Goal: Task Accomplishment & Management: Complete application form

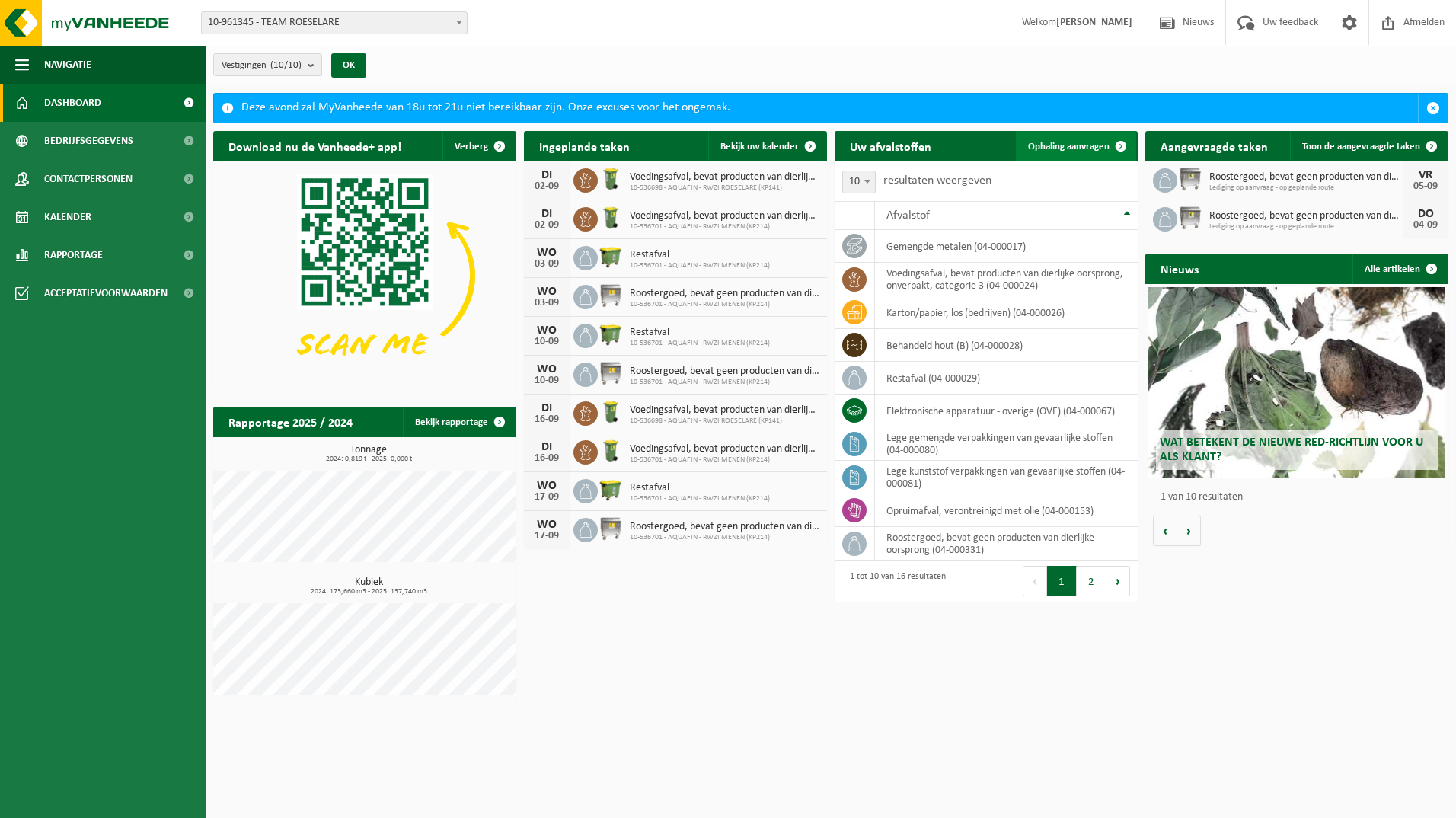
click at [1080, 144] on span "Ophaling aanvragen" at bounding box center [1068, 147] width 81 height 10
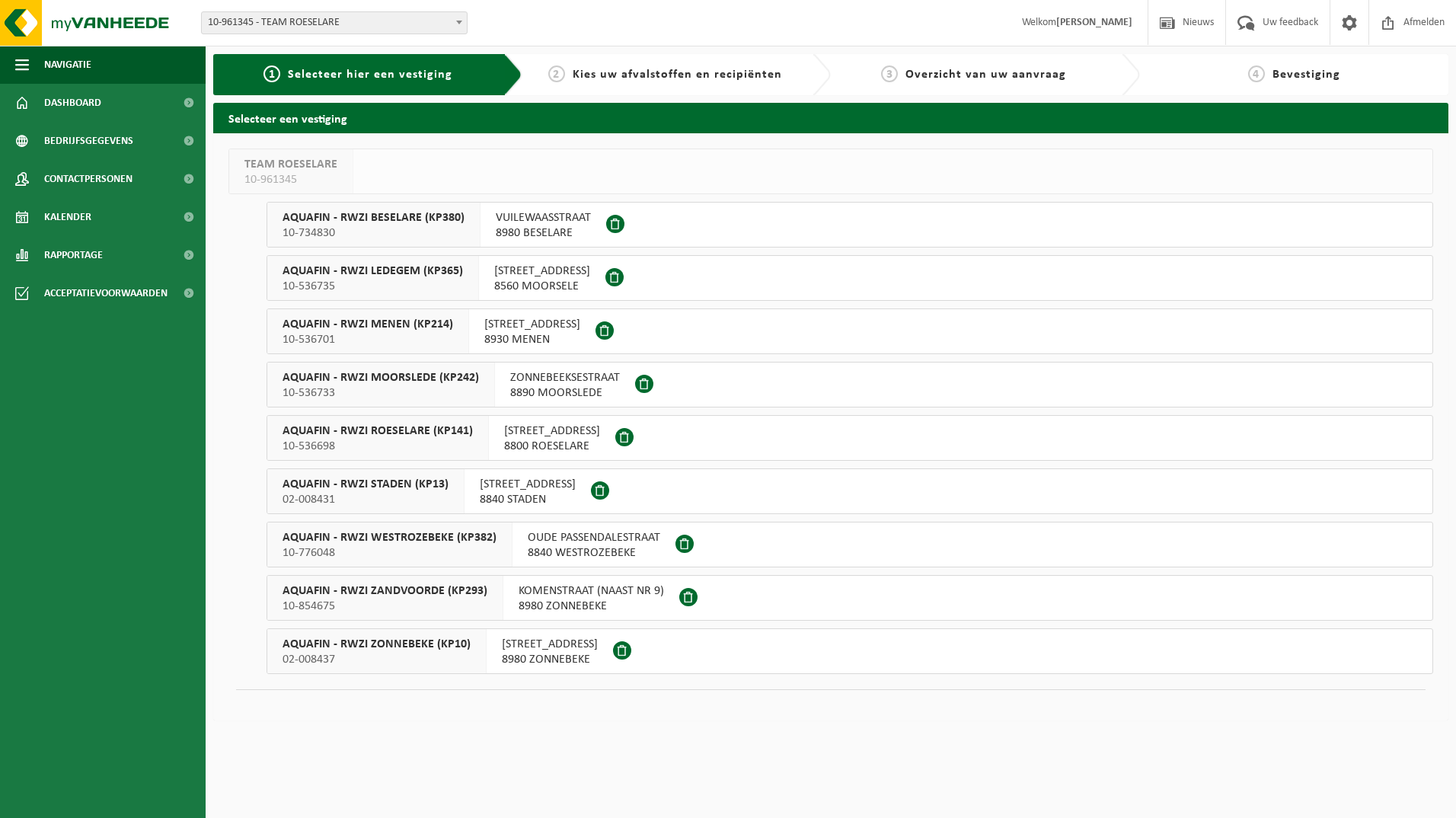
click at [410, 442] on span "10-536698" at bounding box center [378, 446] width 191 height 15
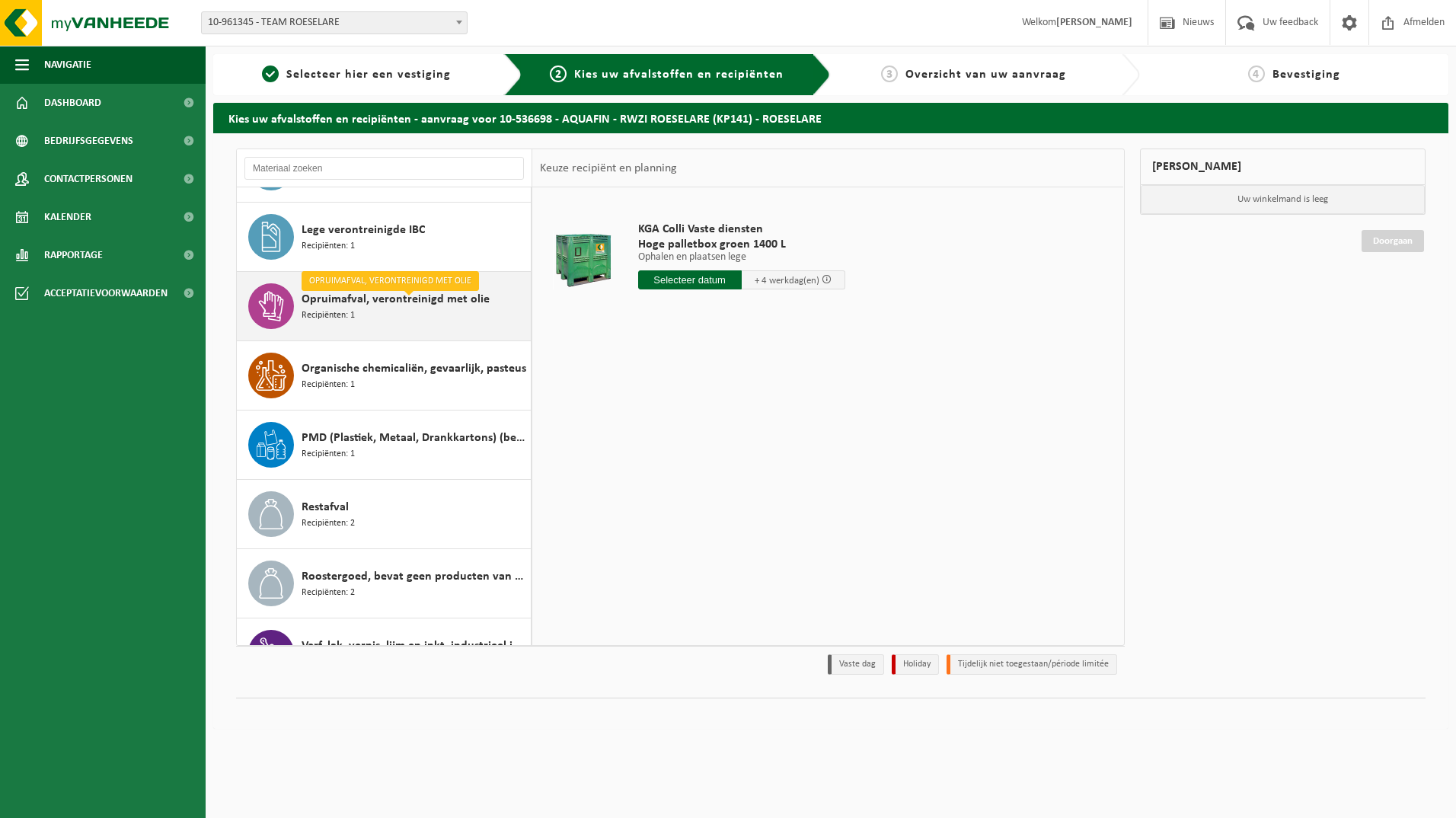
scroll to position [381, 0]
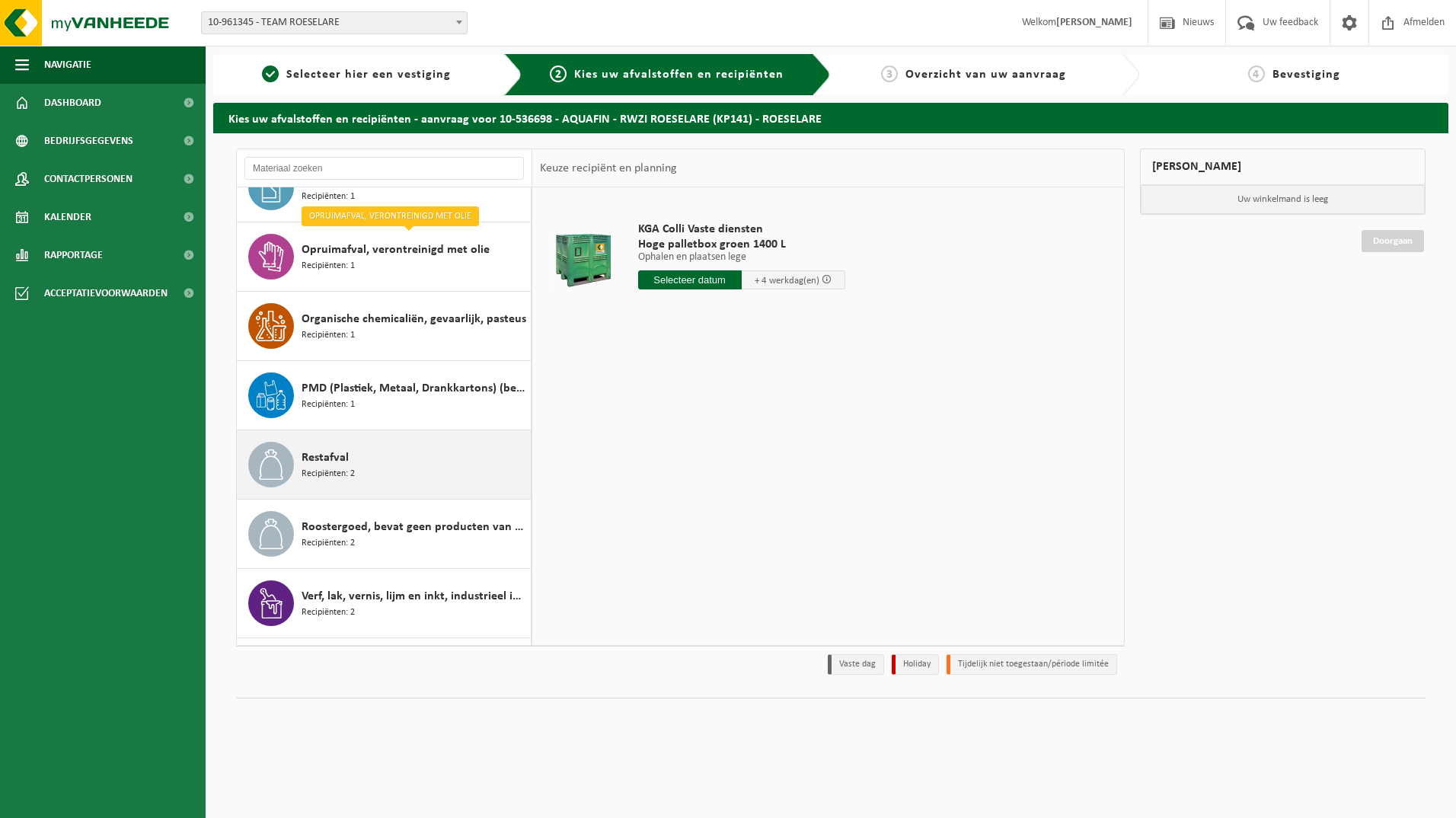
click at [273, 459] on icon at bounding box center [271, 464] width 31 height 31
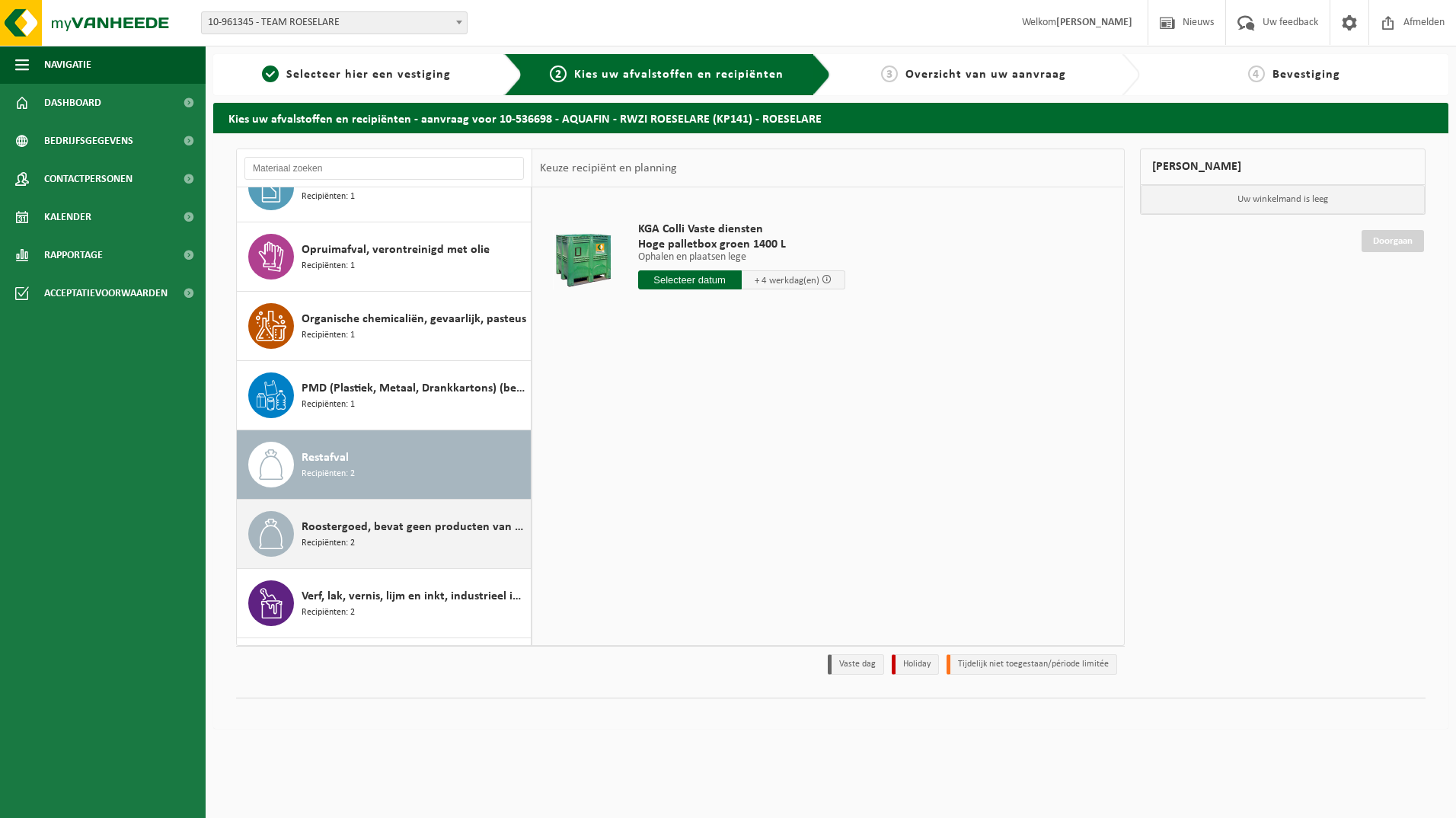
scroll to position [443, 0]
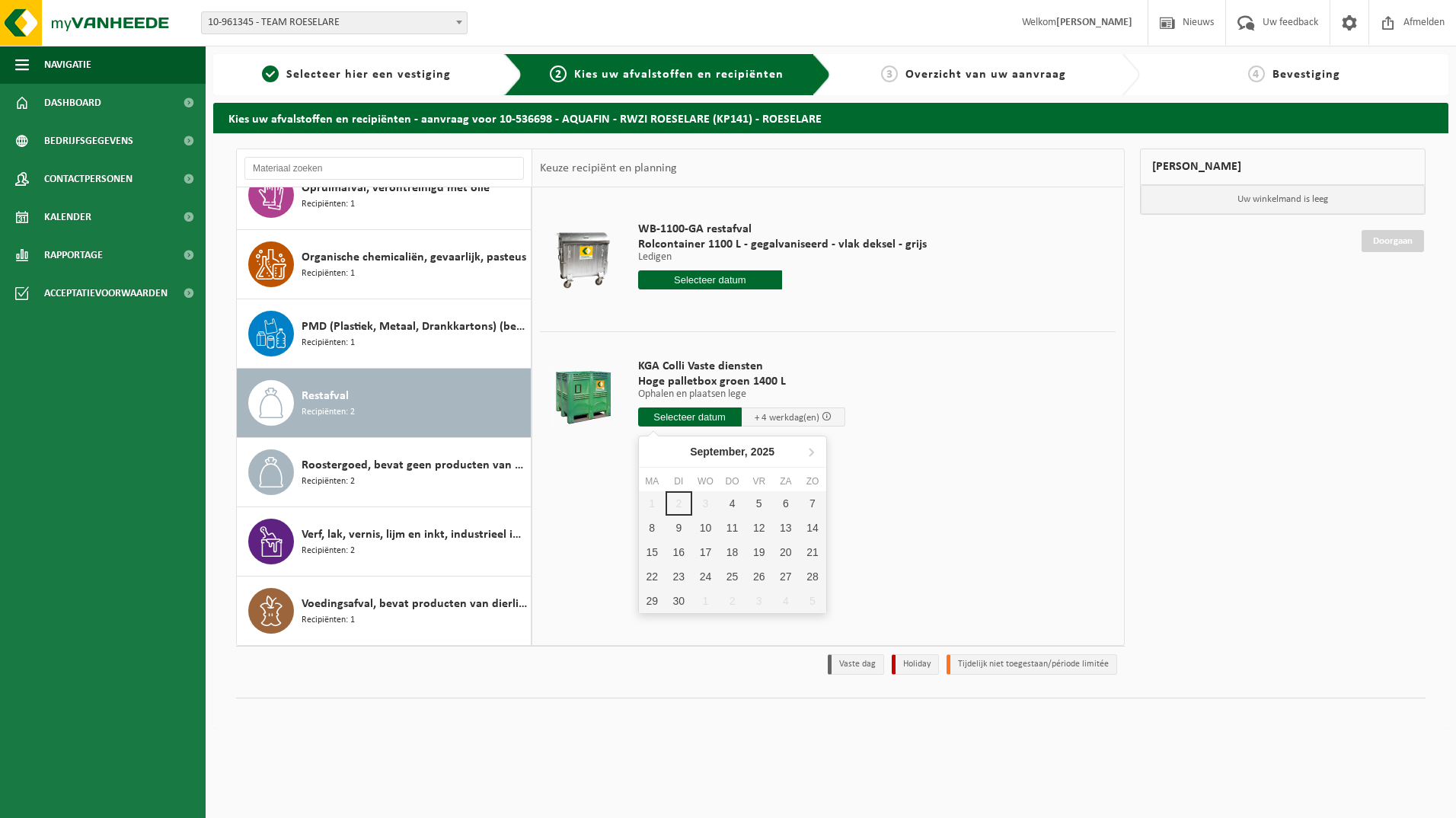
click at [700, 417] on input "text" at bounding box center [689, 417] width 103 height 19
click at [734, 502] on div "4" at bounding box center [732, 503] width 27 height 24
type input "Van 2025-09-04"
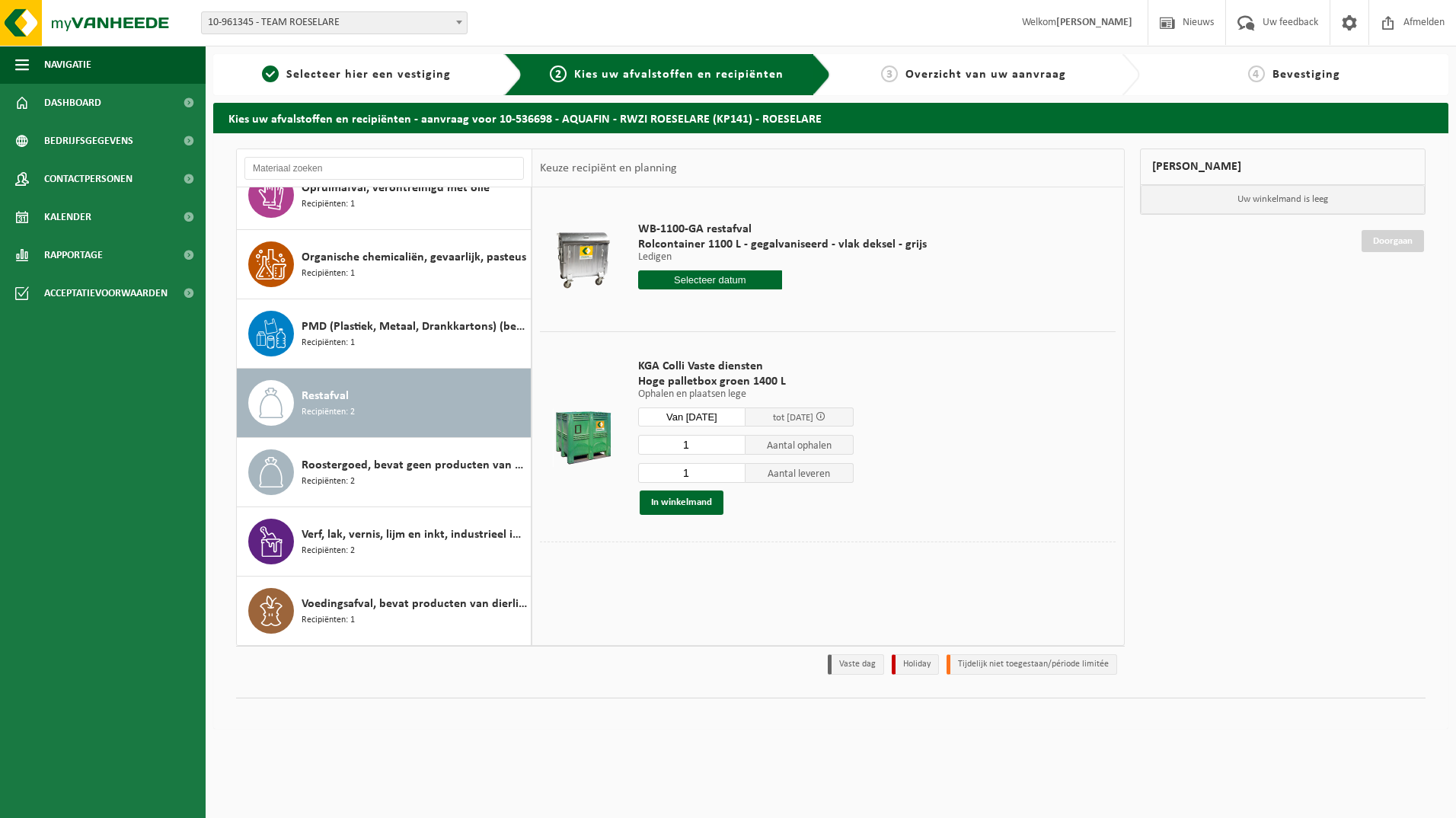
click at [996, 344] on td "KGA Colli Vaste diensten Hoge palletbox groen 1400 L Ophalen en plaatsen lege O…" at bounding box center [871, 436] width 489 height 210
click at [984, 437] on td "KGA Colli Vaste diensten Hoge palletbox groen 1400 L Ophalen en plaatsen lege O…" at bounding box center [871, 436] width 489 height 210
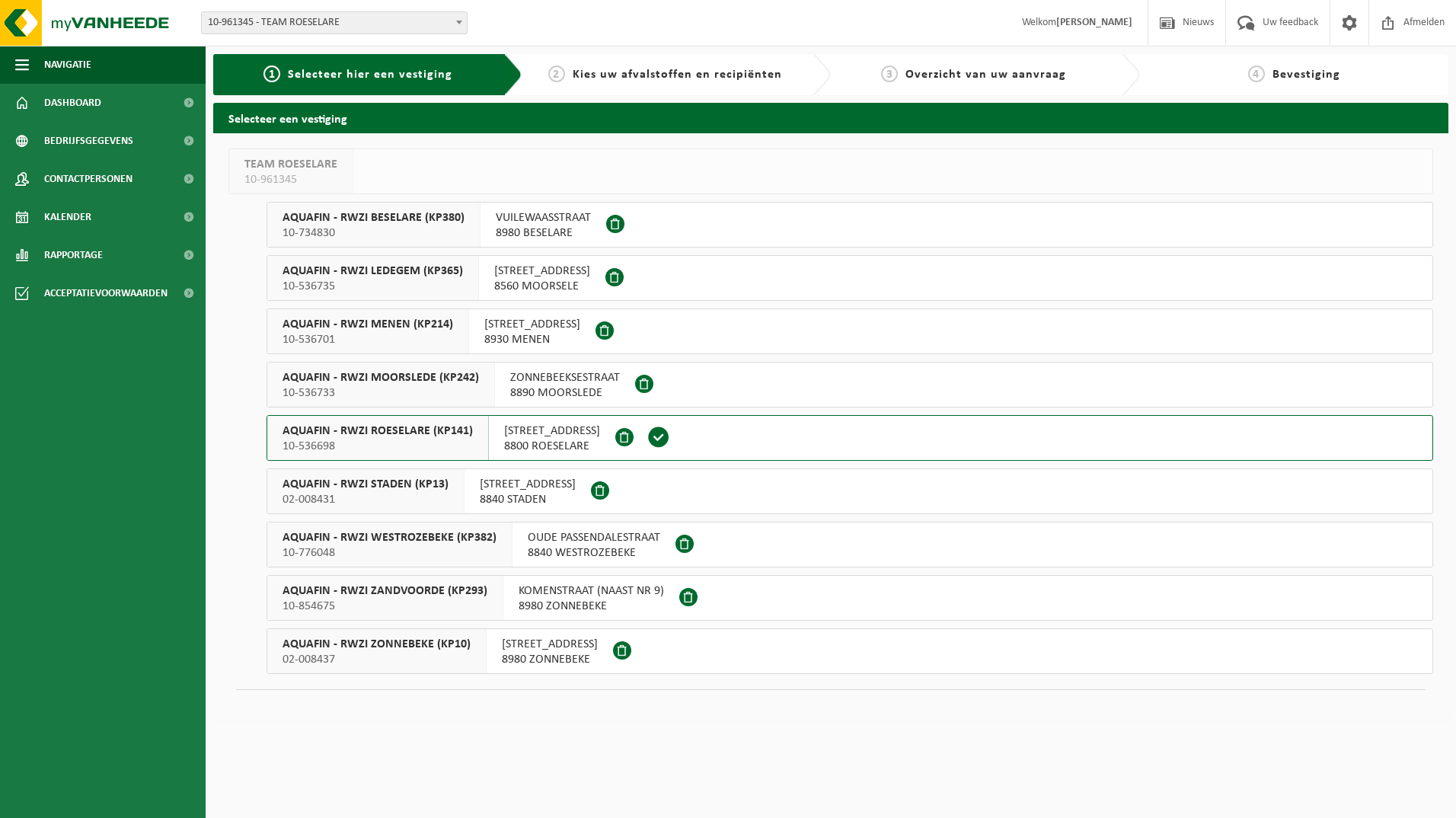
click at [416, 436] on span "AQUAFIN - RWZI ROESELARE (KP141)" at bounding box center [378, 430] width 191 height 15
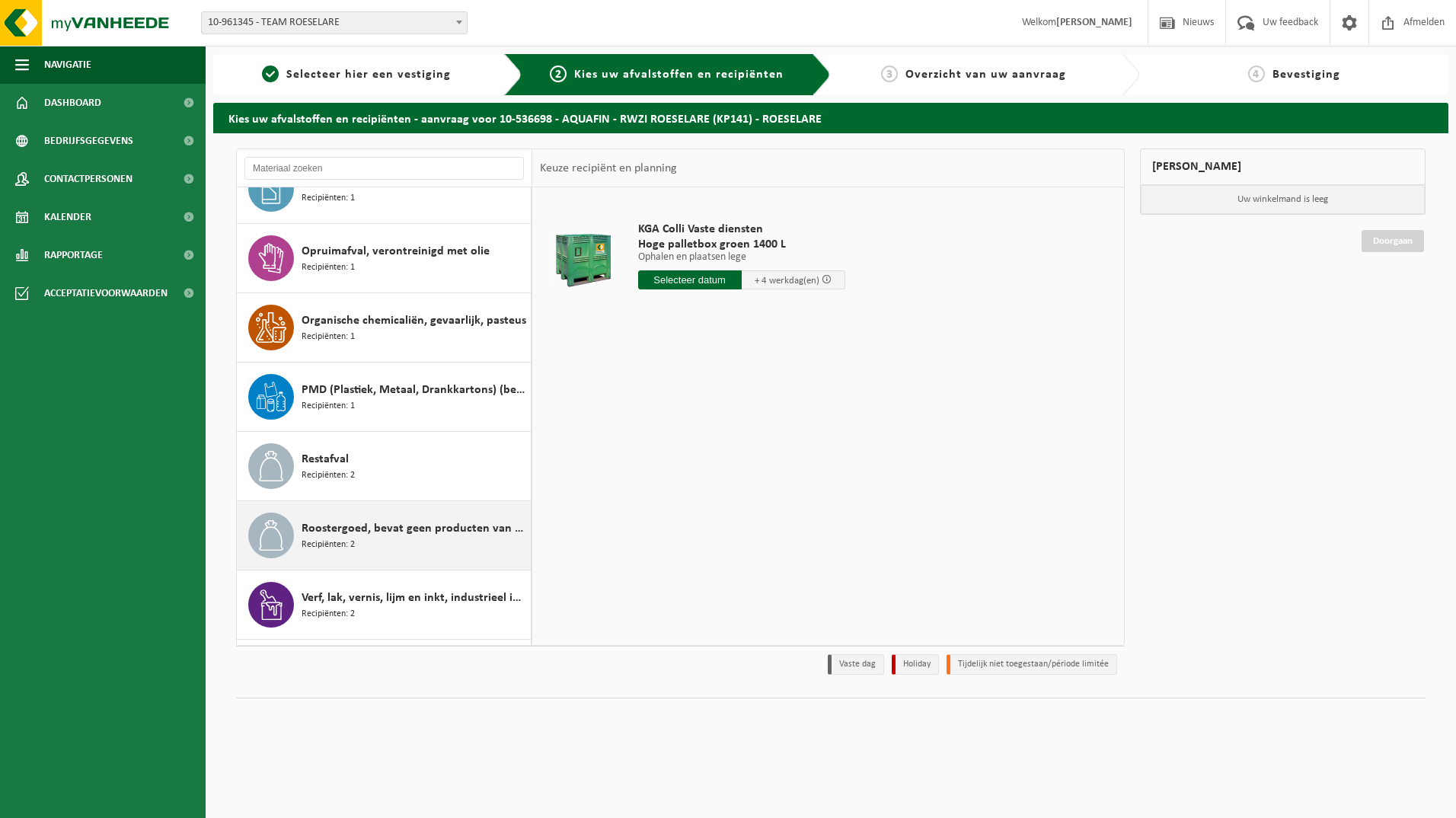
scroll to position [381, 0]
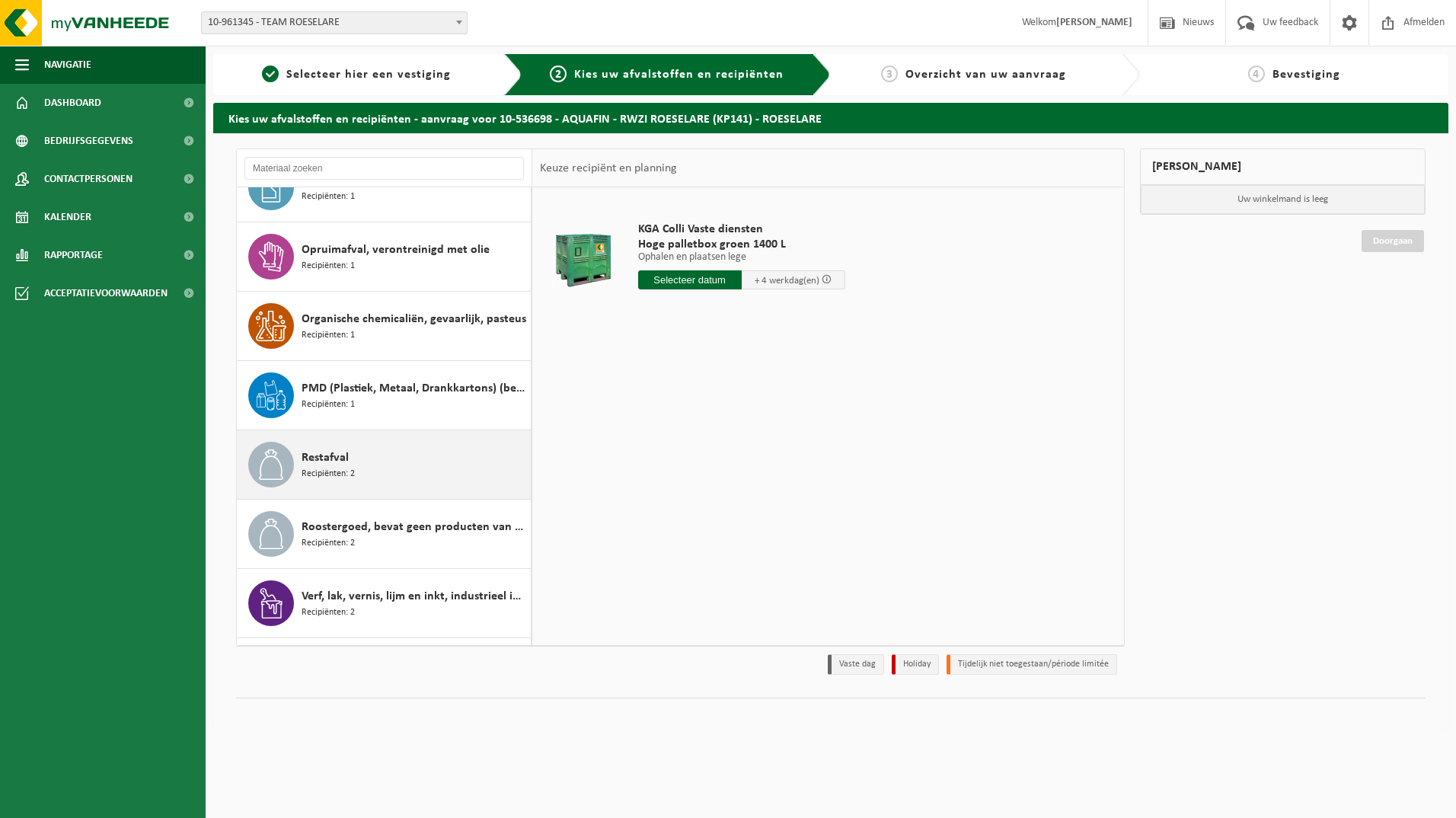
click at [342, 470] on span "Recipiënten: 2" at bounding box center [329, 474] width 54 height 14
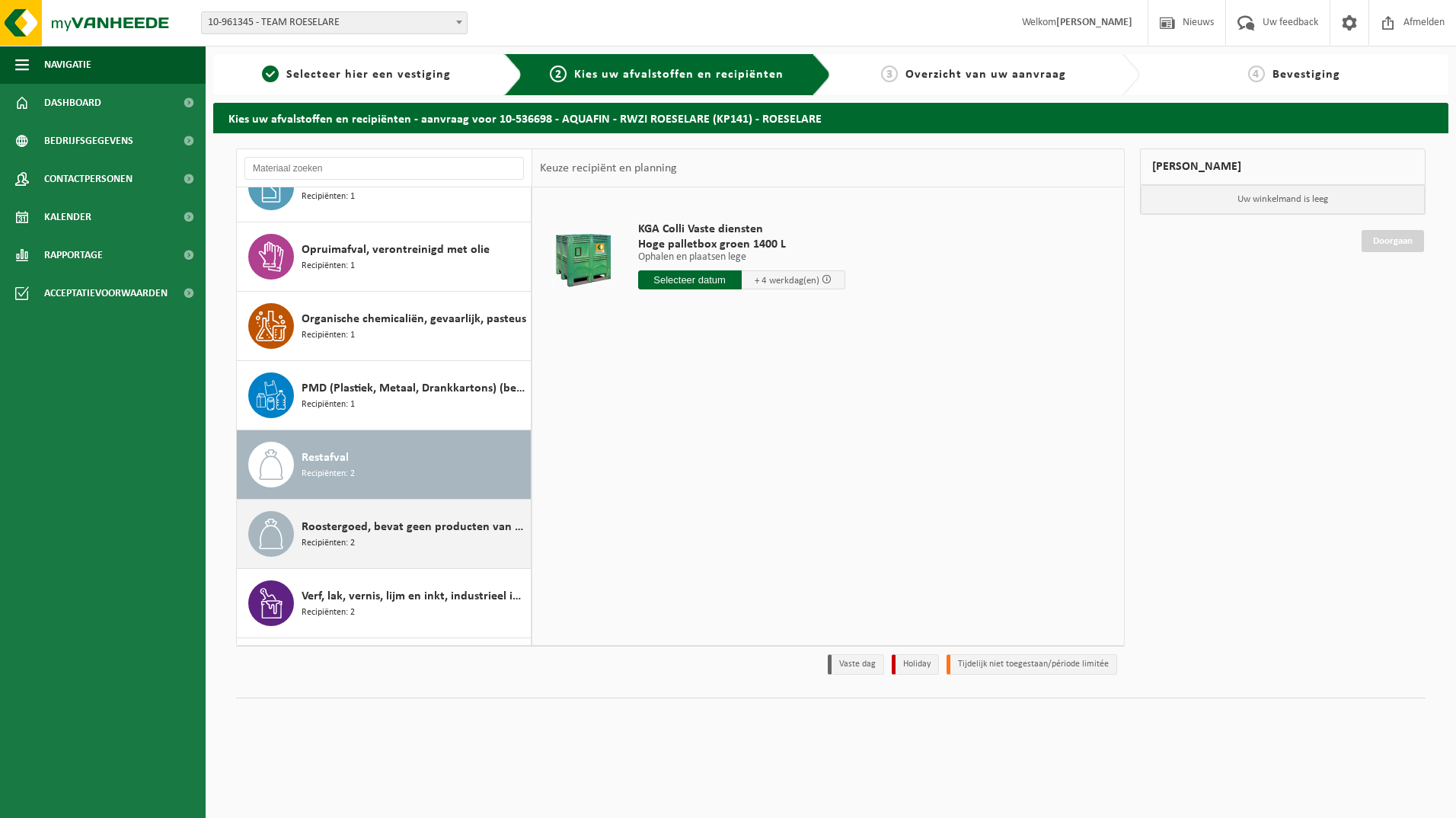
scroll to position [443, 0]
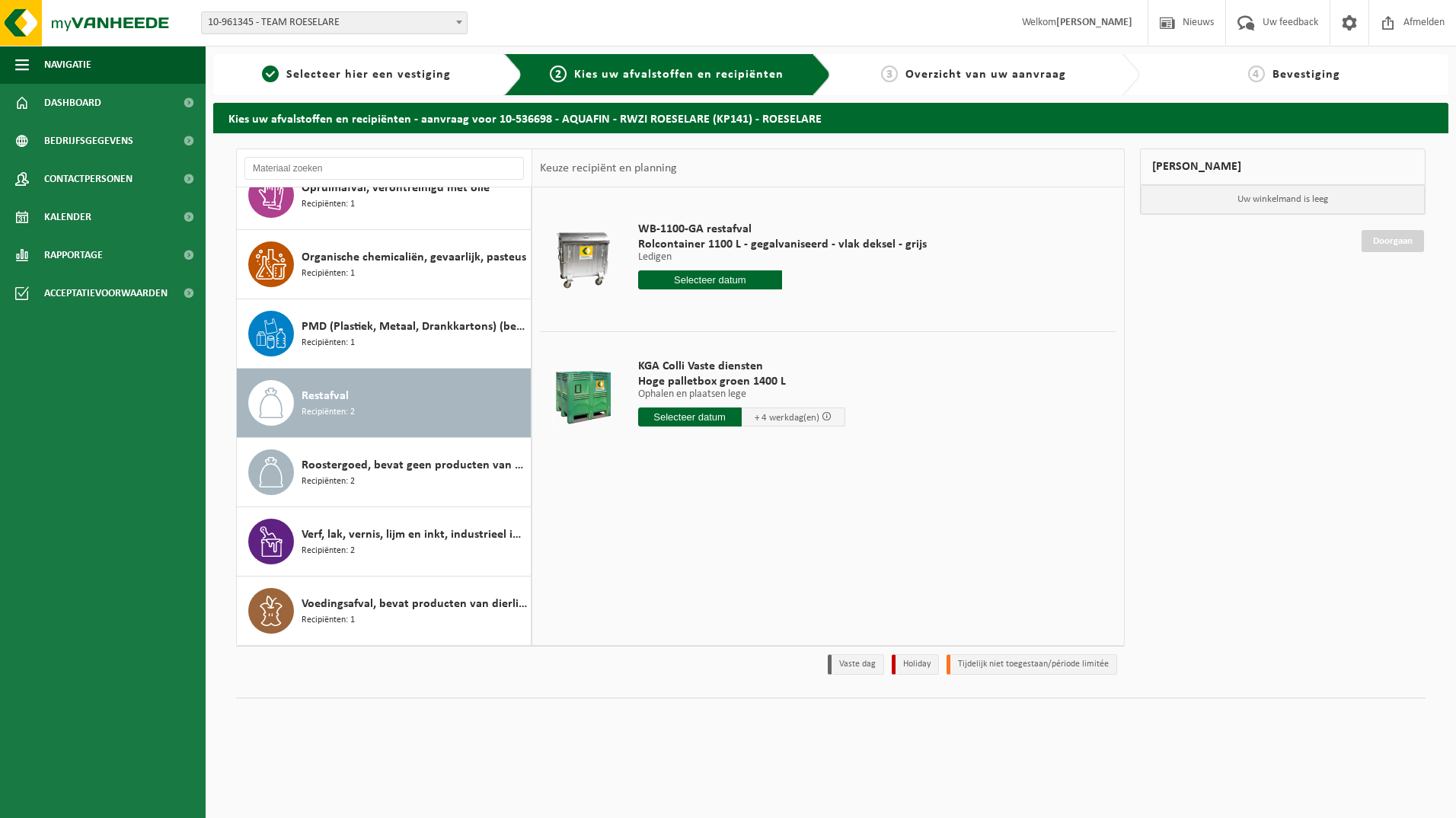
click at [670, 278] on input "text" at bounding box center [711, 280] width 145 height 19
click at [704, 390] on div "10" at bounding box center [706, 390] width 27 height 24
type input "Van 2025-09-10"
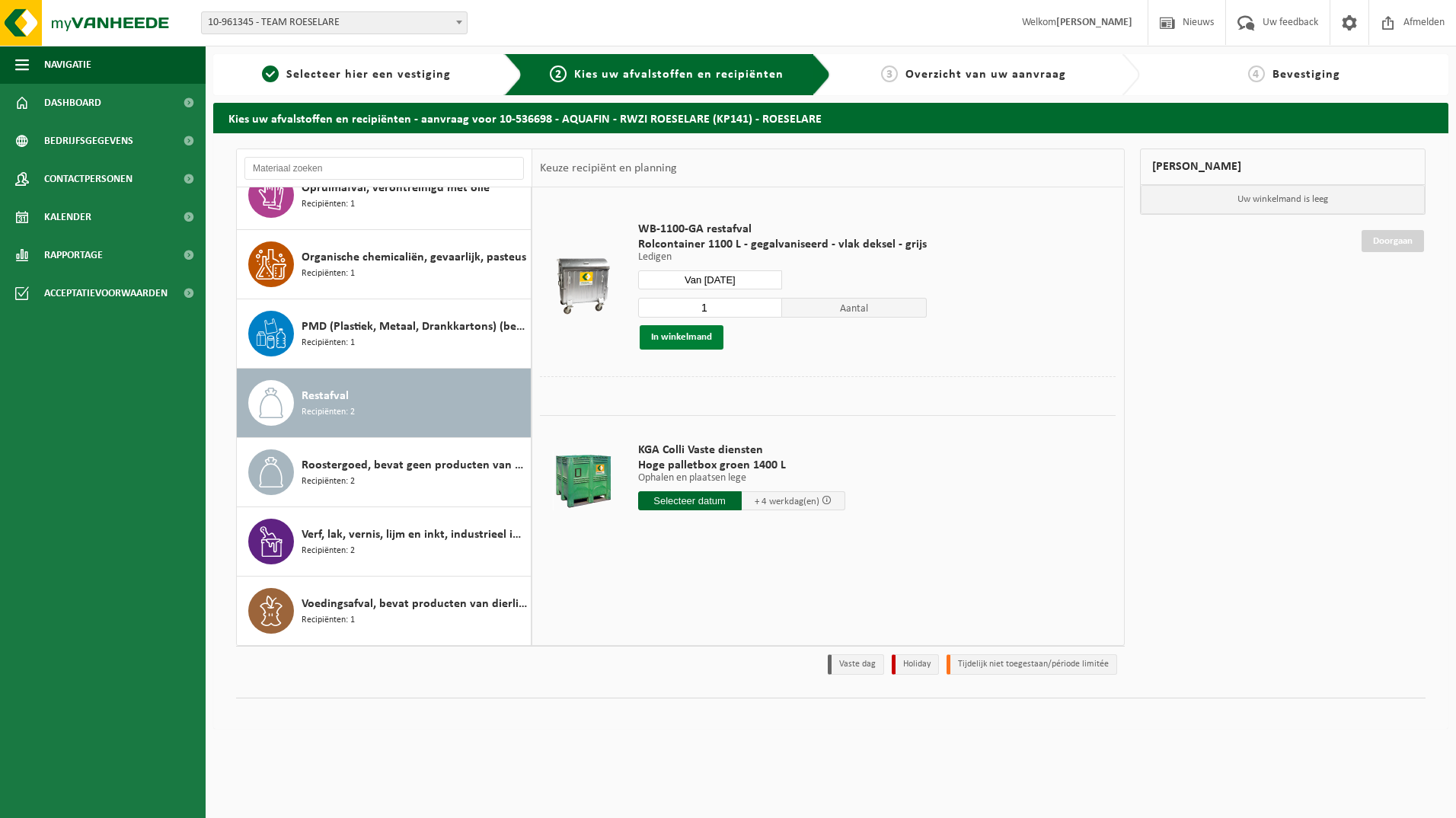
click at [680, 335] on button "In winkelmand" at bounding box center [682, 337] width 84 height 24
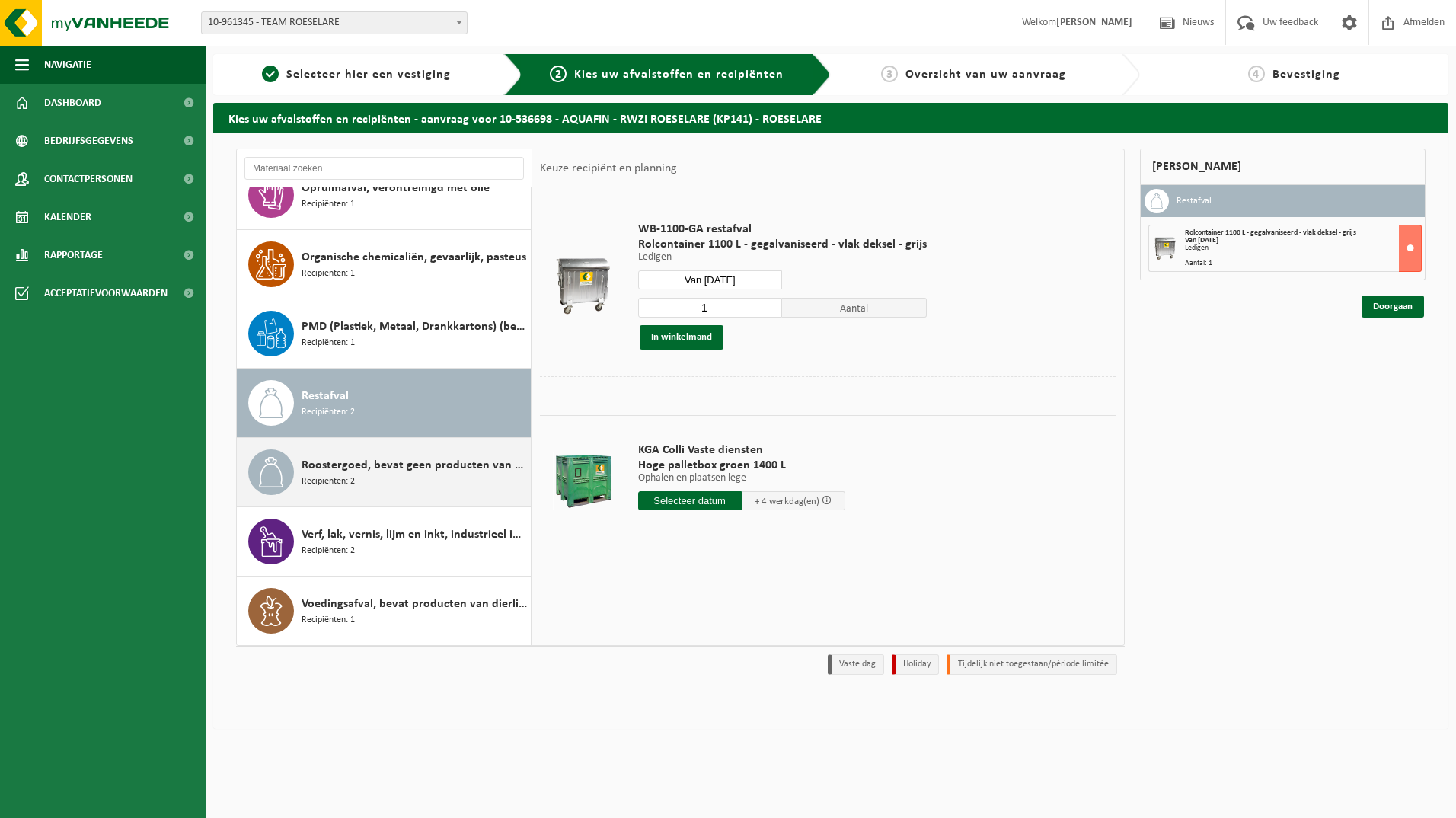
click at [336, 472] on span "Roostergoed, bevat geen producten van dierlijke oorsprong" at bounding box center [414, 465] width 225 height 18
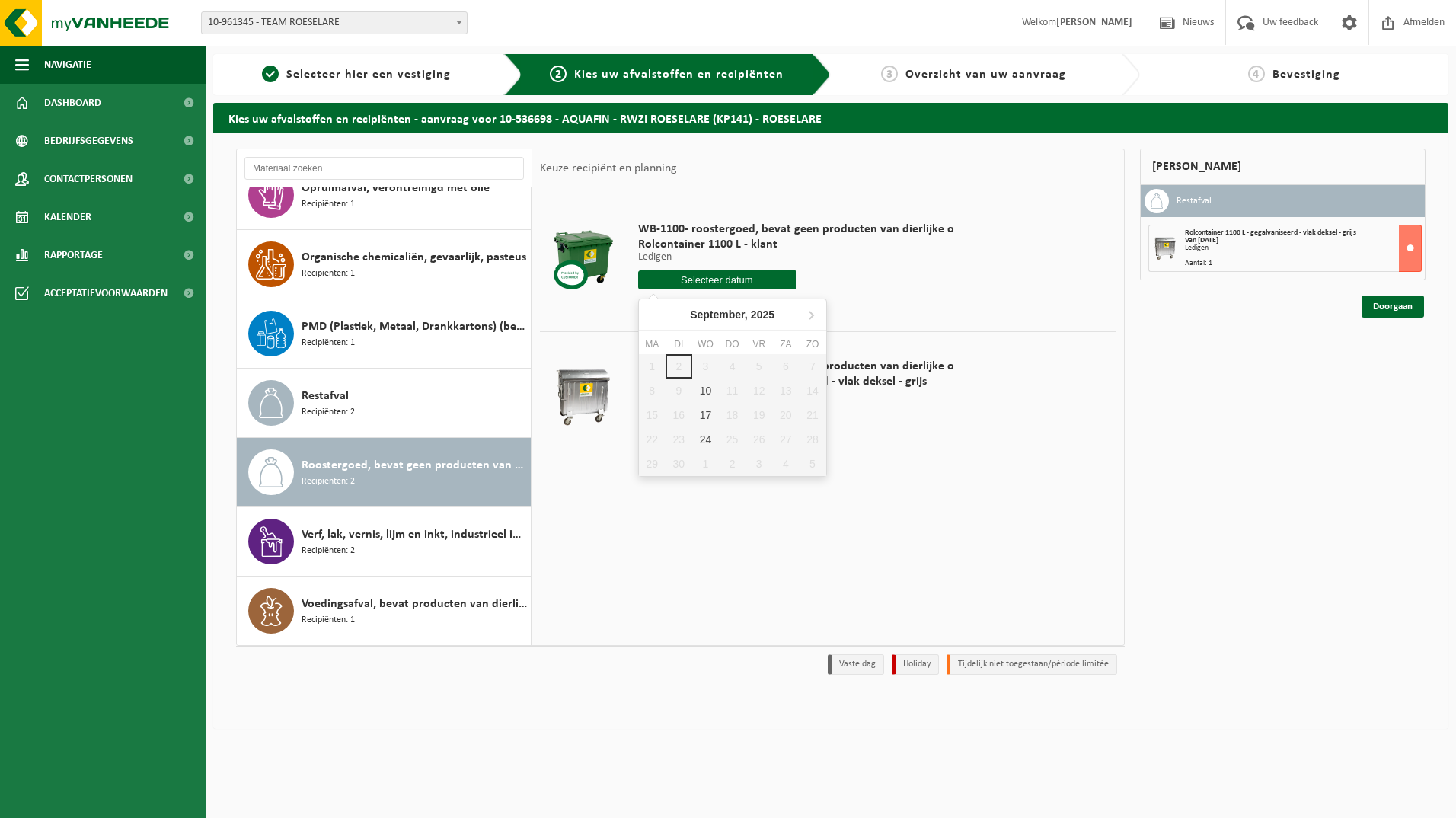
click at [707, 278] on input "text" at bounding box center [717, 280] width 158 height 19
click at [705, 390] on div "10" at bounding box center [706, 390] width 27 height 24
type input "Van 2025-09-10"
type input "2025-09-10"
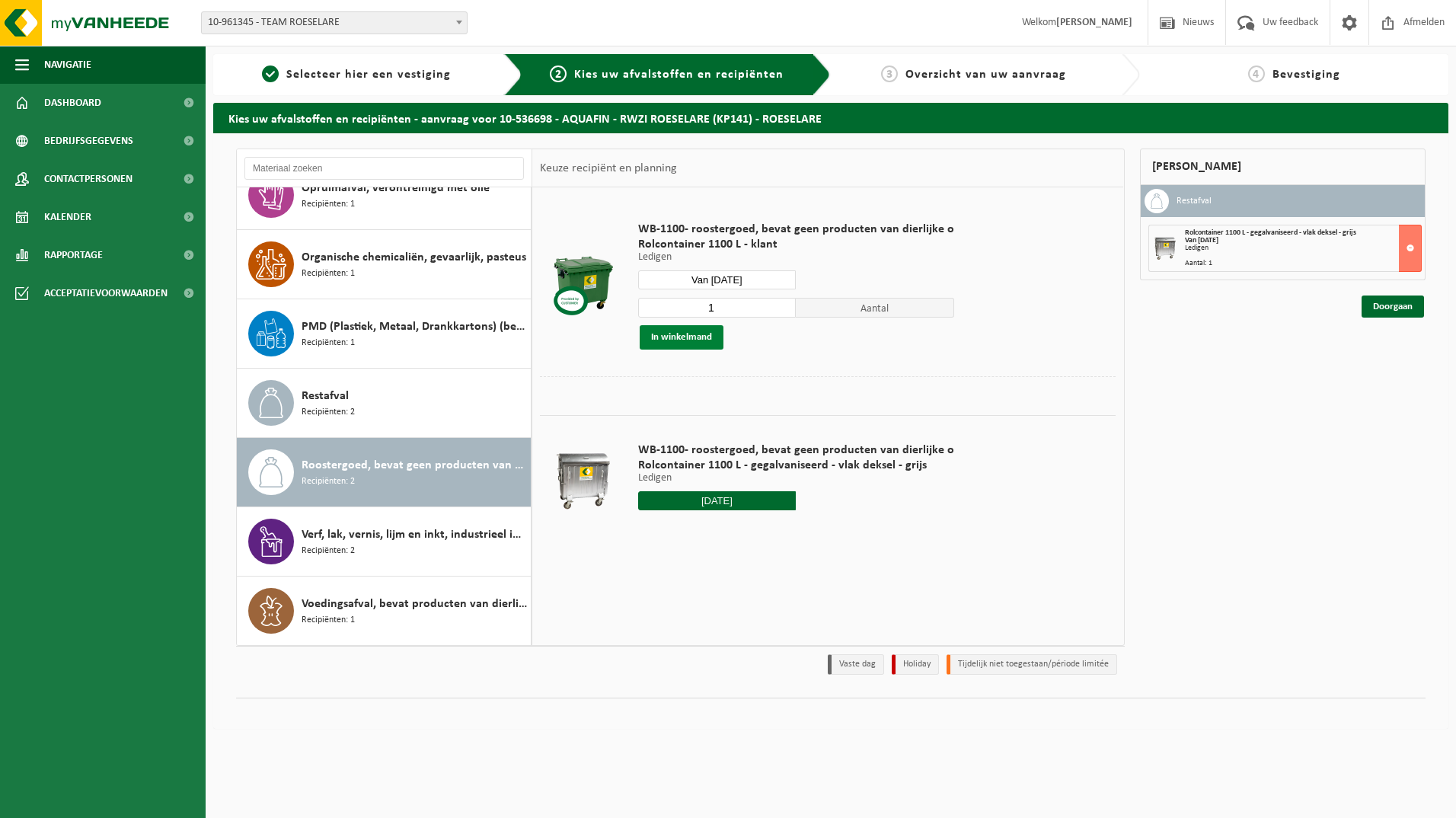
click at [683, 336] on button "In winkelmand" at bounding box center [682, 337] width 84 height 24
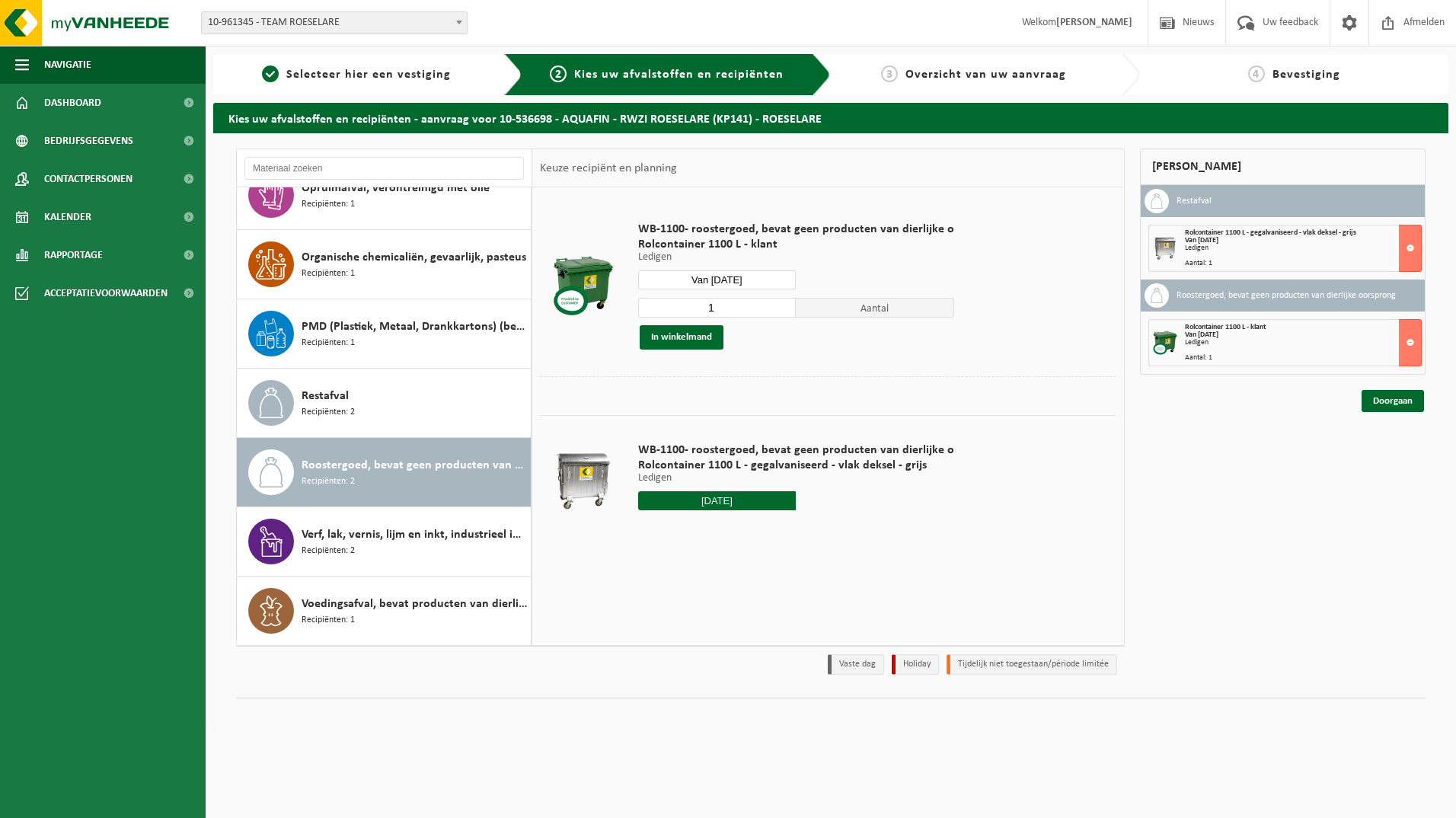
click at [711, 500] on input "2025-09-10" at bounding box center [717, 500] width 158 height 19
click at [704, 615] on div "10" at bounding box center [706, 611] width 27 height 24
click at [708, 496] on input "text" at bounding box center [717, 500] width 158 height 19
click at [708, 613] on div "10" at bounding box center [706, 611] width 27 height 24
type input "Van 2025-09-10"
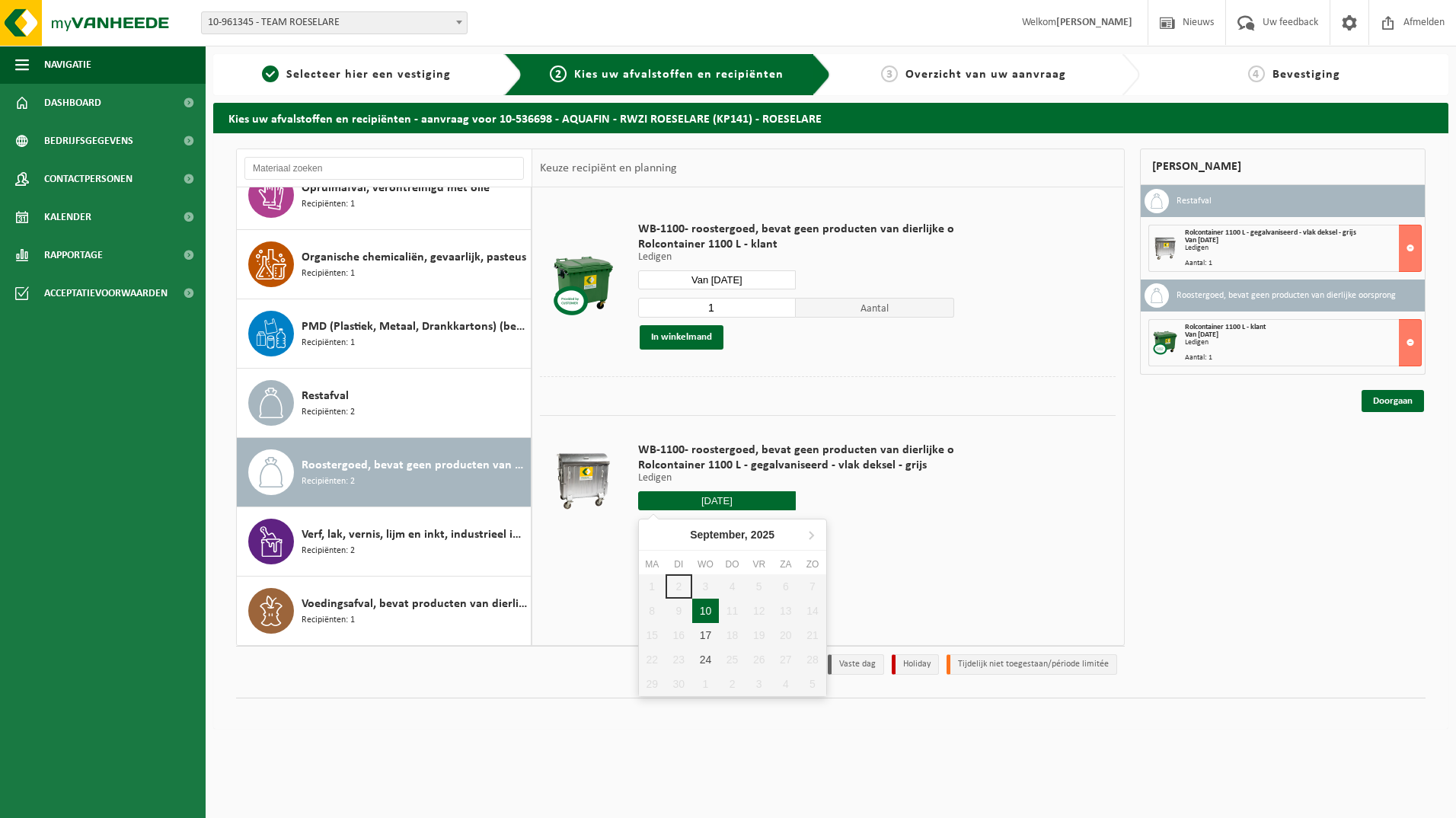
type input "2025-09-10"
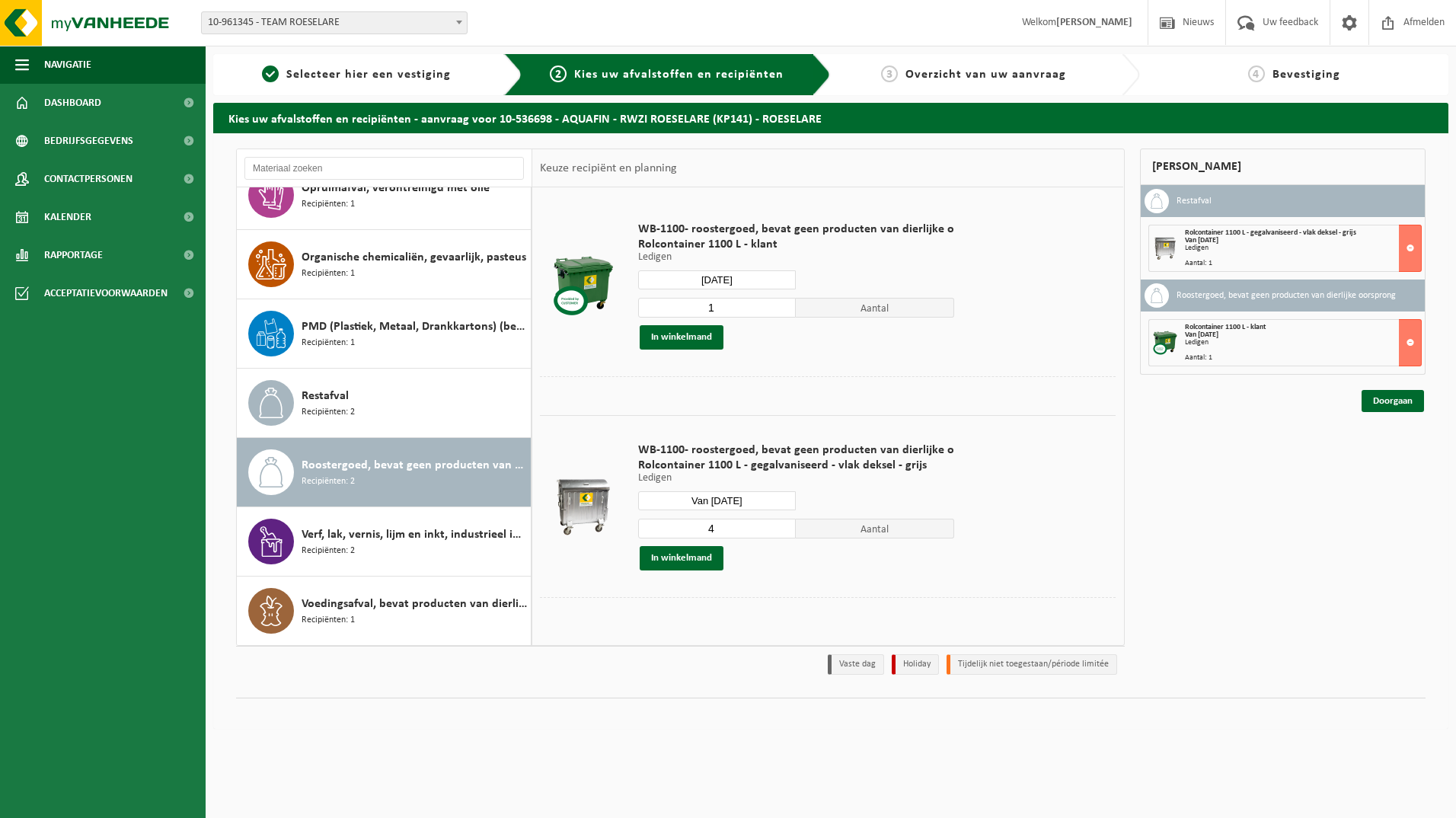
click at [708, 531] on input "4" at bounding box center [717, 528] width 158 height 20
type input "3"
click at [776, 530] on input "3" at bounding box center [717, 528] width 158 height 20
click at [682, 559] on button "In winkelmand" at bounding box center [682, 558] width 84 height 24
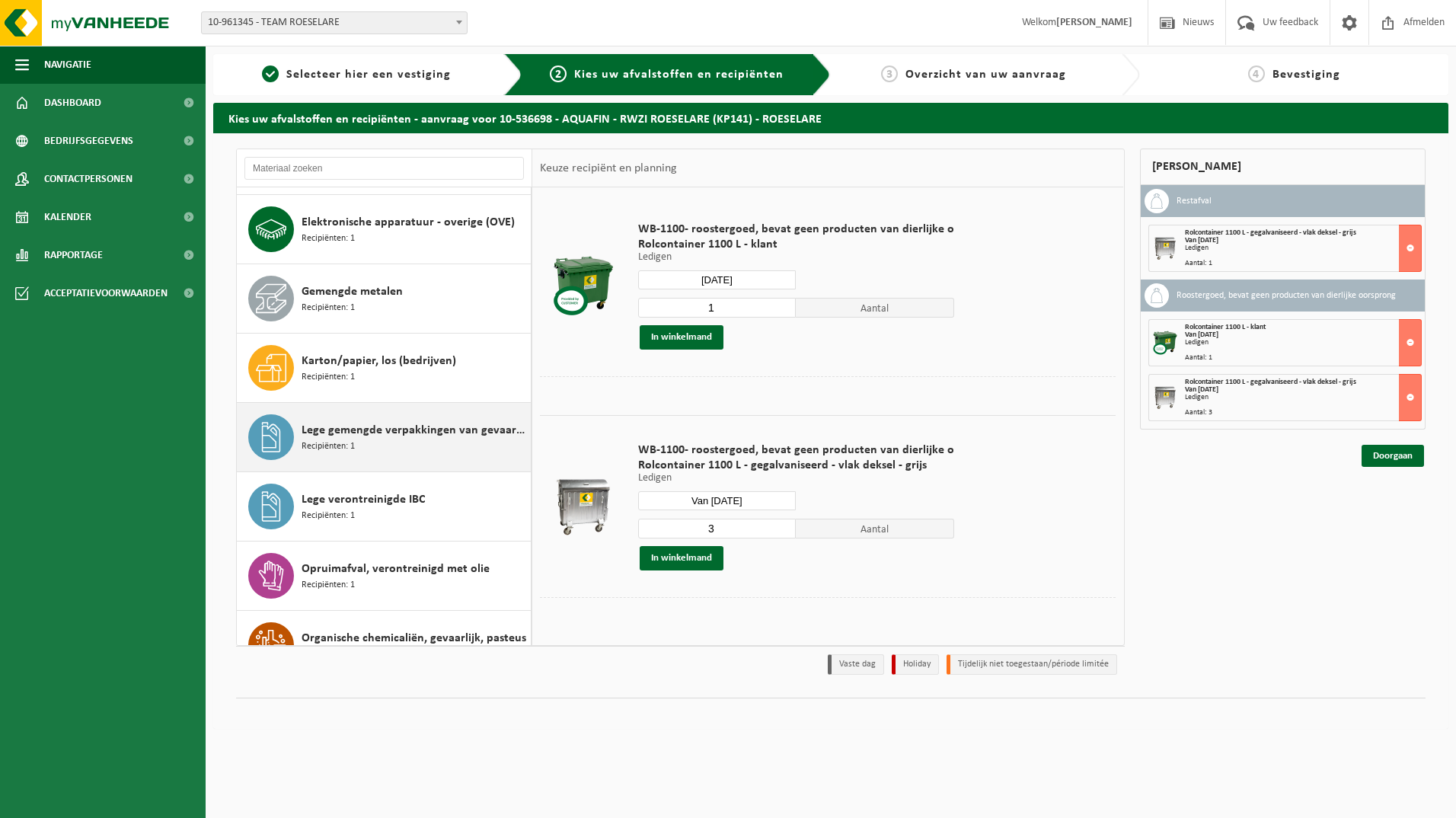
scroll to position [0, 0]
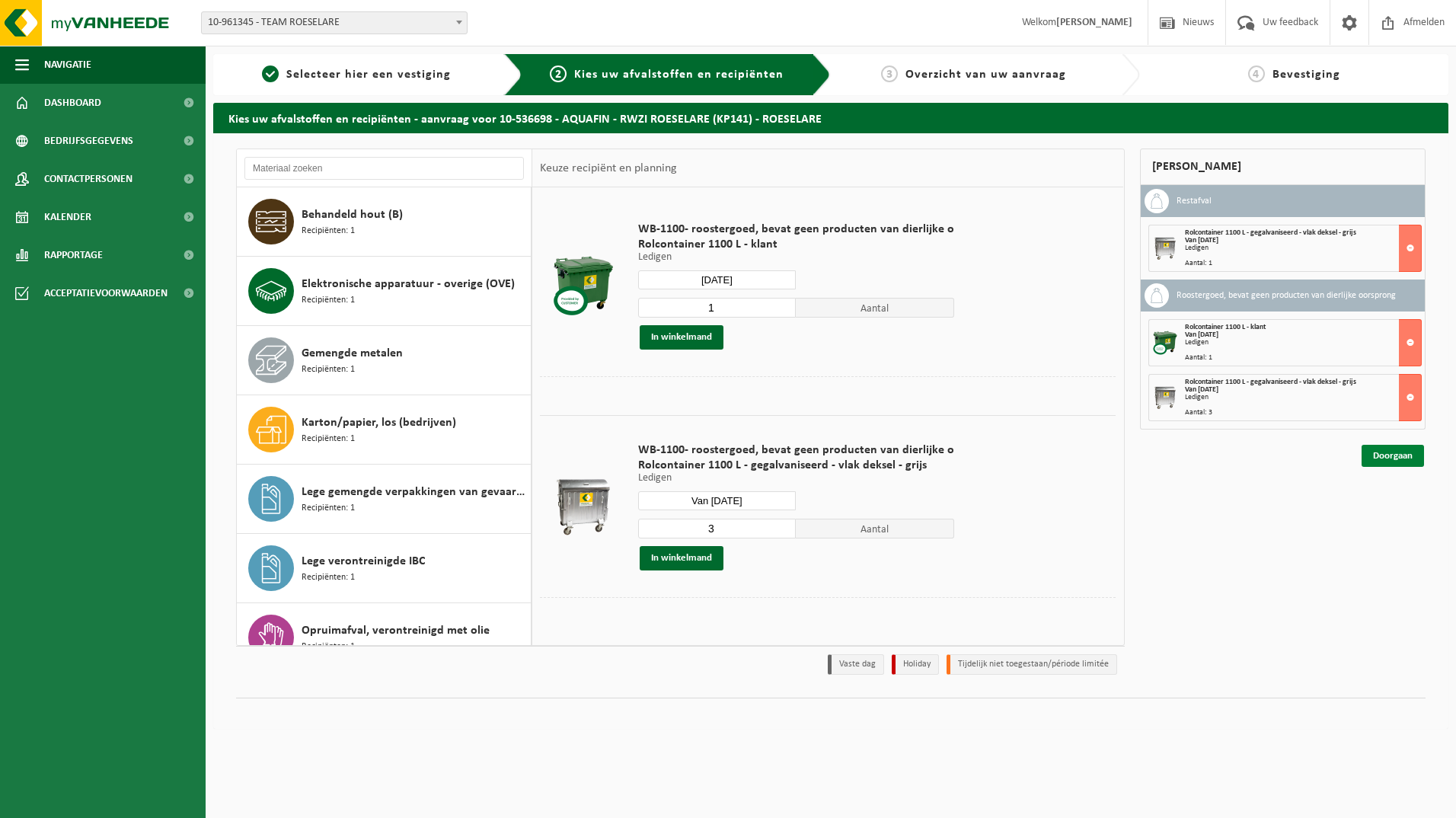
click at [1391, 456] on link "Doorgaan" at bounding box center [1392, 455] width 62 height 22
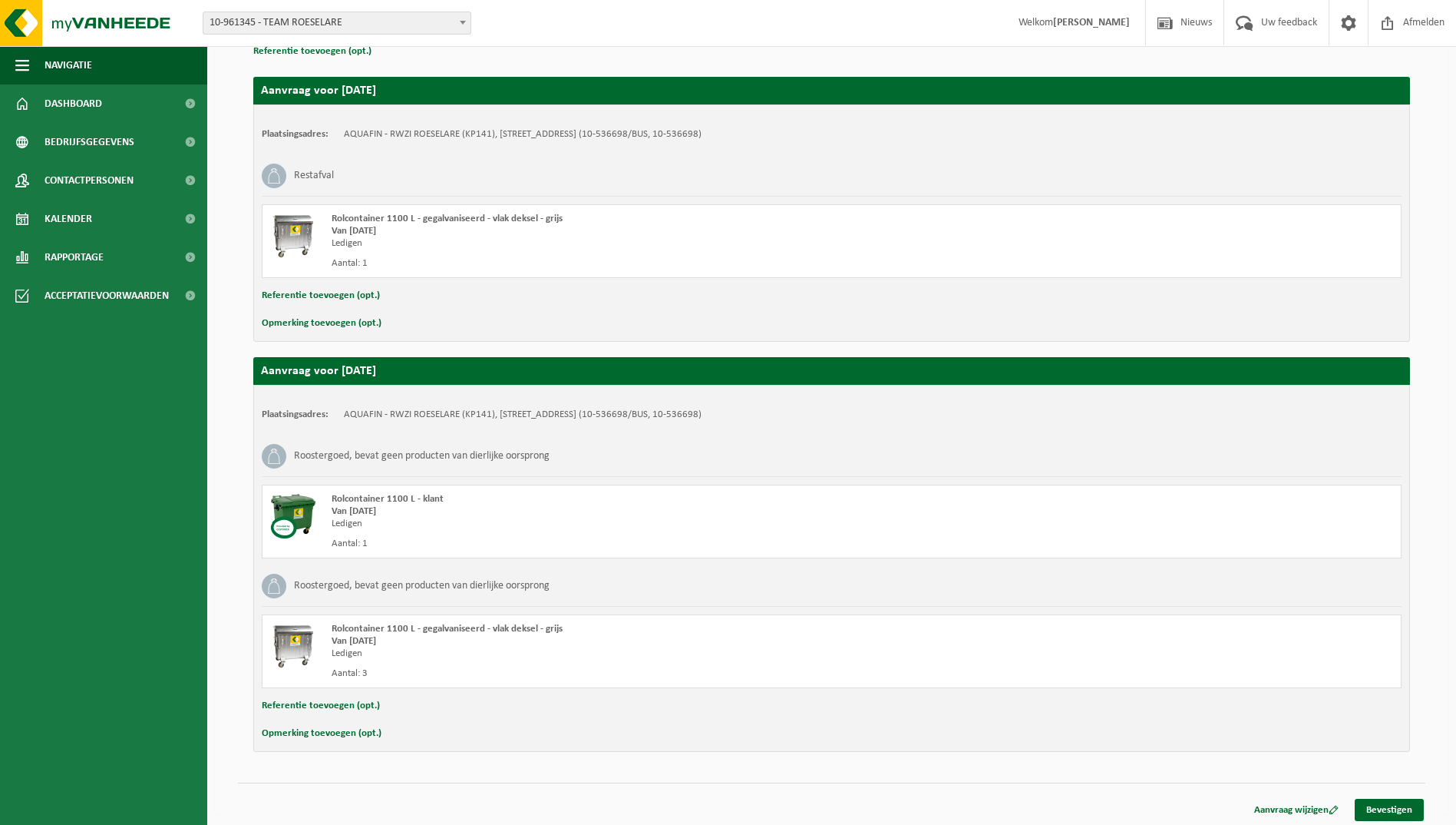
scroll to position [244, 0]
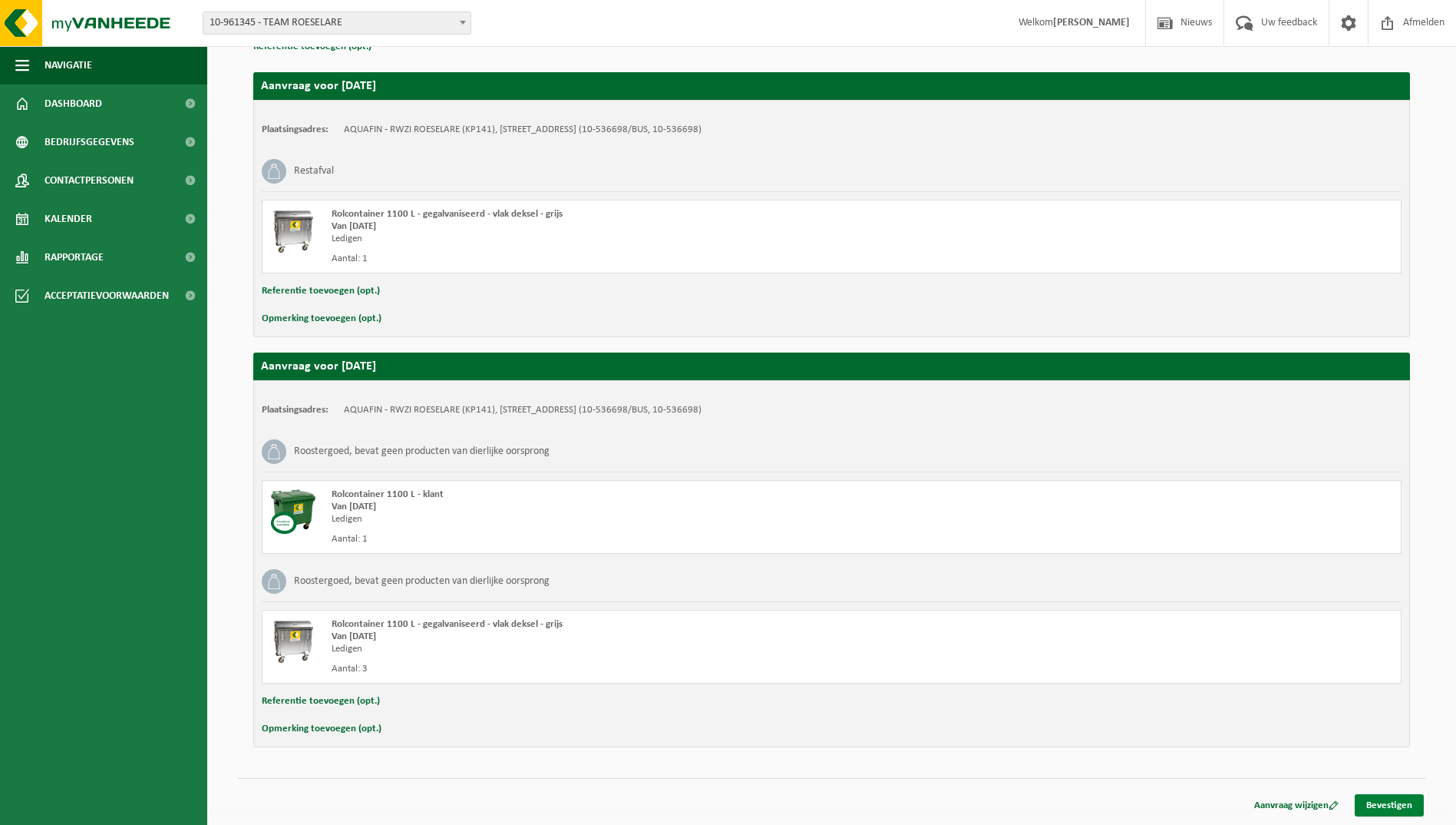
click at [1392, 801] on link "Bevestigen" at bounding box center [1389, 805] width 69 height 22
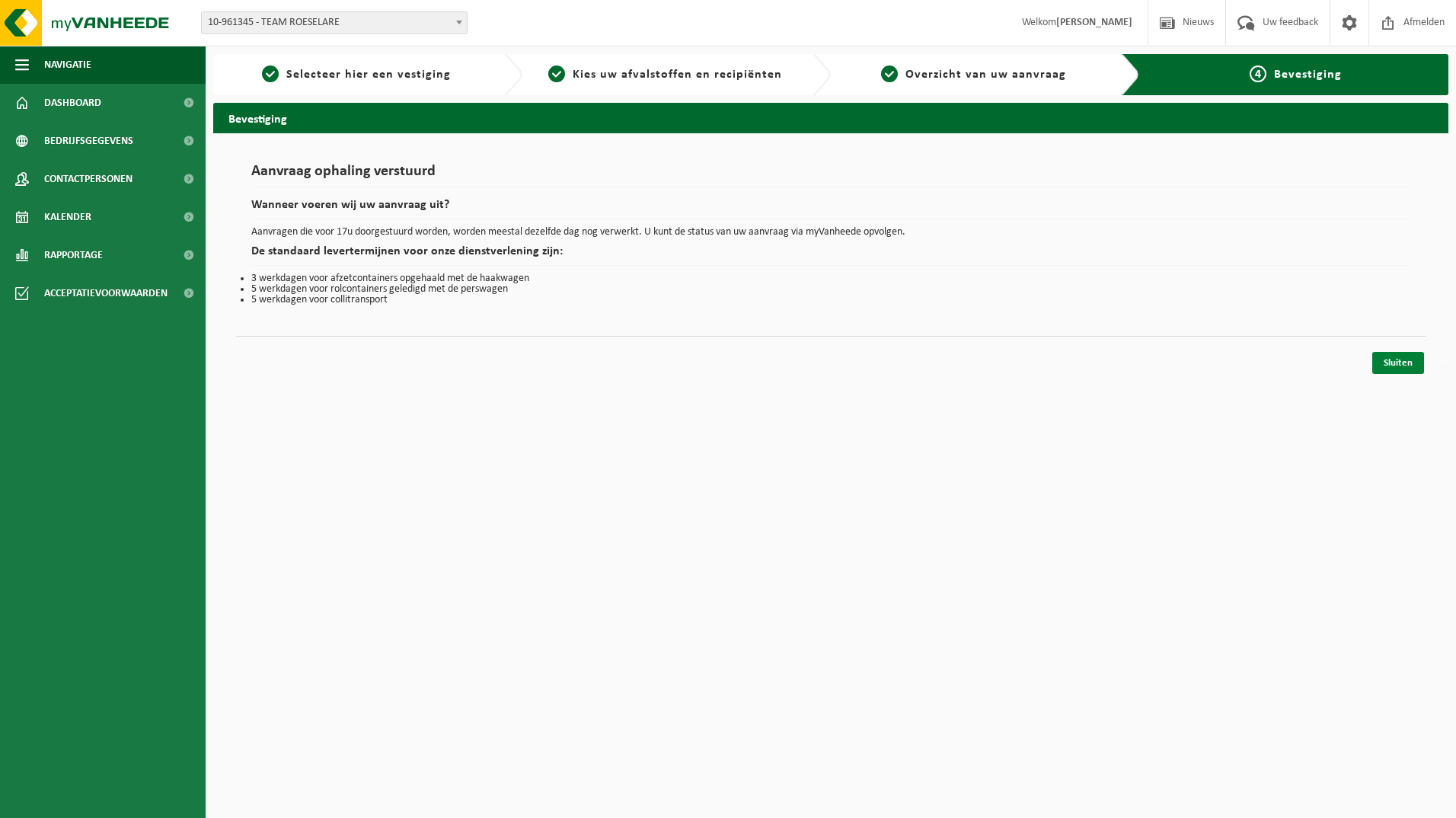
click at [1398, 363] on link "Sluiten" at bounding box center [1398, 363] width 52 height 22
